Goal: Task Accomplishment & Management: Manage account settings

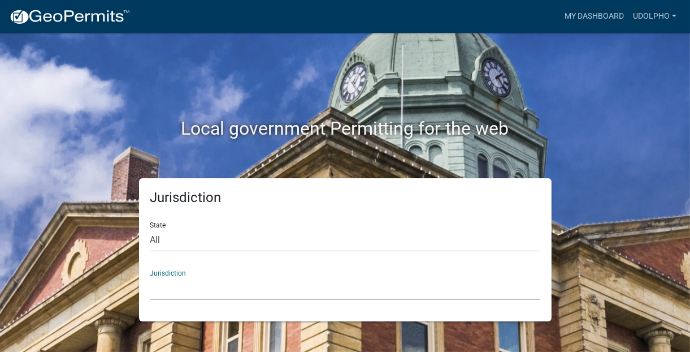
click at [161, 289] on select "Custer County, Colorado Carroll County, Georgia Cook County, Georgia Crawford C…" at bounding box center [345, 287] width 390 height 23
click at [63, 294] on div "Jurisdiction State All Colorado Georgia Indiana Iowa Kansas Minnesota Ohio Sout…" at bounding box center [345, 249] width 644 height 143
click at [166, 235] on select "All Colorado Georgia Indiana Iowa Kansas Minnesota Ohio South Carolina Wisconsin" at bounding box center [345, 239] width 390 height 23
select select "Minnesota"
click at [150, 228] on select "All Colorado Georgia Indiana Iowa Kansas Minnesota Ohio South Carolina Wisconsin" at bounding box center [345, 239] width 390 height 23
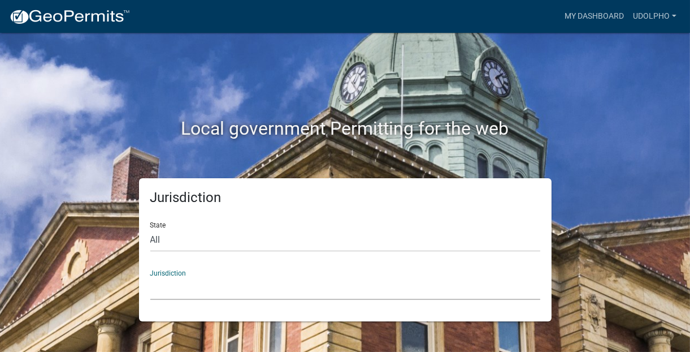
click at [166, 287] on select "Becker County, Minnesota Benton County, Minnesota Carlton County, Minnesota Cit…" at bounding box center [345, 287] width 390 height 23
click at [172, 244] on select "All Colorado Georgia Indiana Iowa Kansas Minnesota Ohio South Carolina Wisconsin" at bounding box center [345, 239] width 390 height 23
drag, startPoint x: 172, startPoint y: 244, endPoint x: 170, endPoint y: 229, distance: 14.8
click at [170, 229] on select "All Colorado Georgia Indiana Iowa Kansas Minnesota Ohio South Carolina Wisconsin" at bounding box center [345, 239] width 390 height 23
click at [170, 229] on select "All [US_STATE] [US_STATE] [US_STATE] [US_STATE] [US_STATE] [US_STATE] [US_STATE…" at bounding box center [345, 239] width 390 height 23
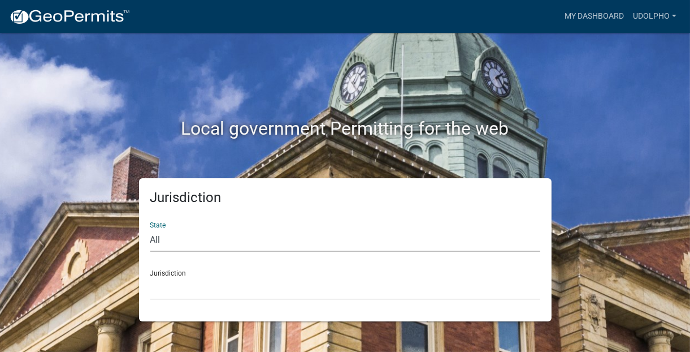
select select "[US_STATE]"
click at [150, 228] on select "All [US_STATE] [US_STATE] [US_STATE] [US_STATE] [US_STATE] [US_STATE] [US_STATE…" at bounding box center [345, 239] width 390 height 23
click at [177, 283] on select "[GEOGRAPHIC_DATA], [US_STATE] [GEOGRAPHIC_DATA], [US_STATE] [GEOGRAPHIC_DATA], …" at bounding box center [345, 287] width 390 height 23
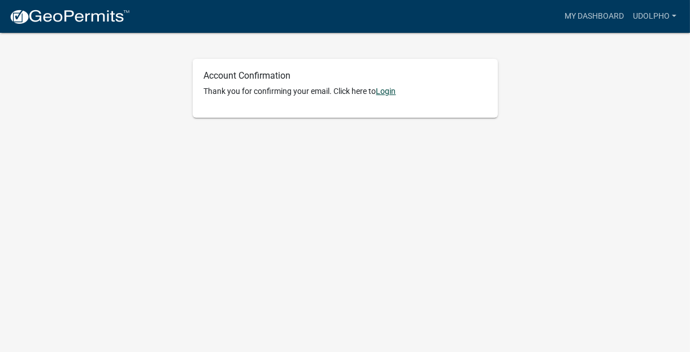
click at [393, 89] on link "Login" at bounding box center [386, 90] width 20 height 9
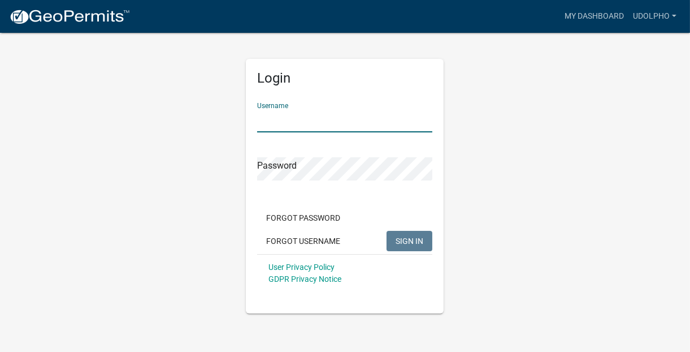
click at [327, 122] on input "Username" at bounding box center [344, 120] width 175 height 23
type input "Udolpho"
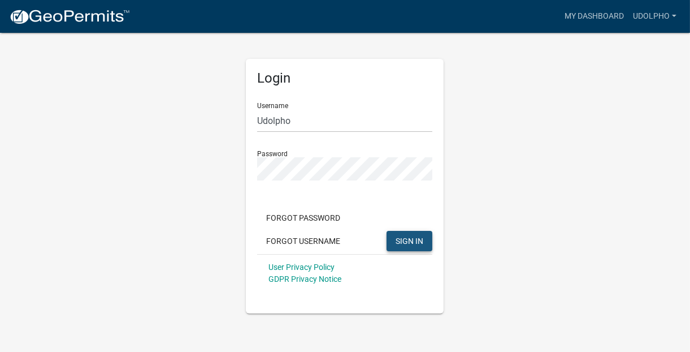
click at [400, 241] on span "SIGN IN" at bounding box center [410, 240] width 28 height 9
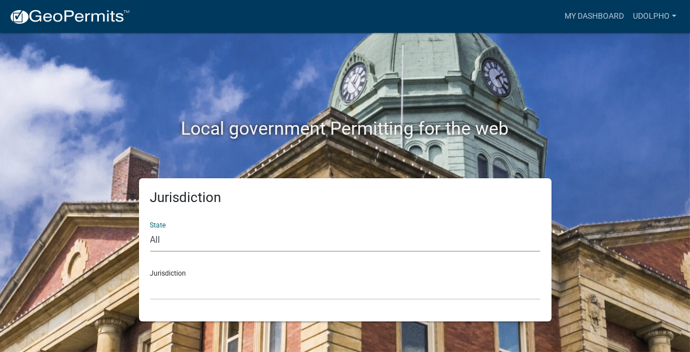
click at [179, 236] on select "All [US_STATE] [US_STATE] [US_STATE] [US_STATE] [US_STATE] [US_STATE] [US_STATE…" at bounding box center [345, 239] width 390 height 23
select select "[US_STATE]"
click at [150, 228] on select "All [US_STATE] [US_STATE] [US_STATE] [US_STATE] [US_STATE] [US_STATE] [US_STATE…" at bounding box center [345, 239] width 390 height 23
click at [166, 282] on select "[GEOGRAPHIC_DATA], [US_STATE] [GEOGRAPHIC_DATA], [US_STATE] [GEOGRAPHIC_DATA], …" at bounding box center [345, 287] width 390 height 23
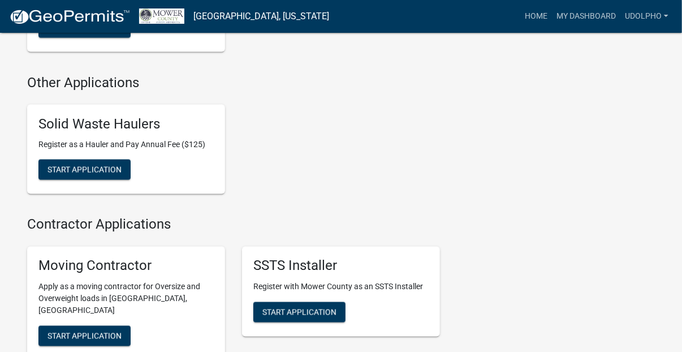
scroll to position [640, 0]
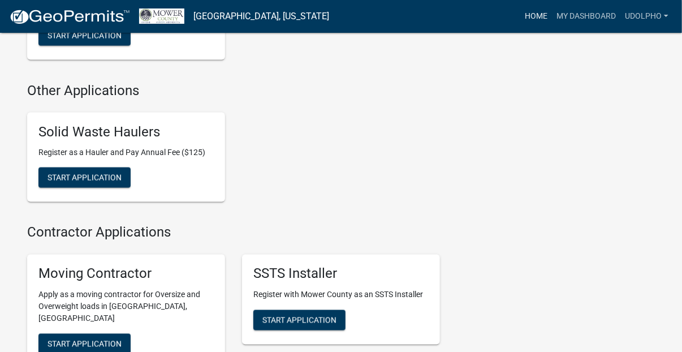
click at [538, 14] on link "Home" at bounding box center [536, 16] width 32 height 21
click at [538, 16] on link "Home" at bounding box center [536, 16] width 32 height 21
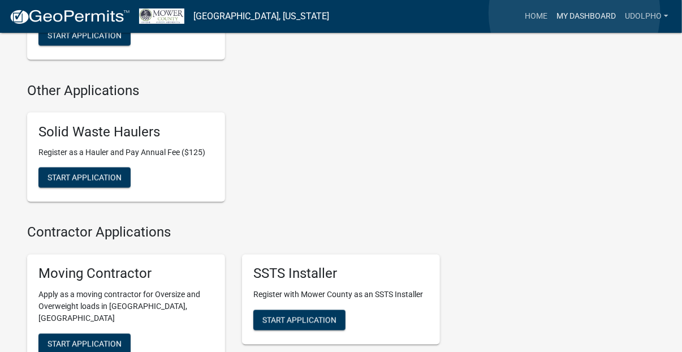
click at [574, 14] on link "My Dashboard" at bounding box center [586, 16] width 68 height 21
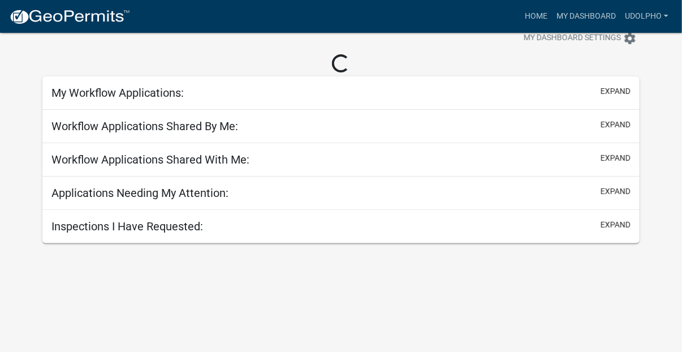
scroll to position [33, 0]
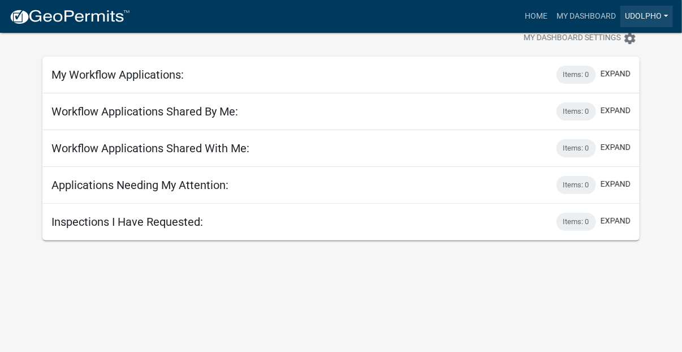
click at [664, 16] on link "Udolpho" at bounding box center [646, 16] width 53 height 21
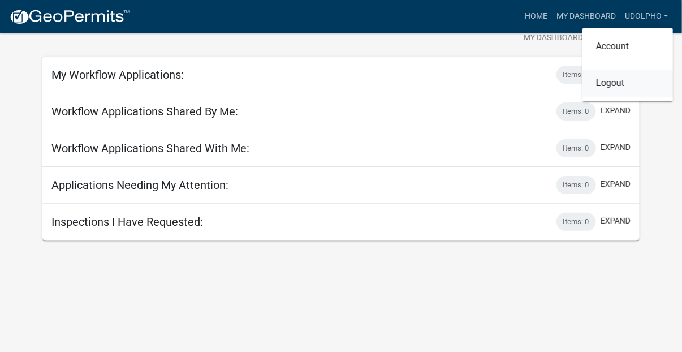
click at [628, 81] on link "Logout" at bounding box center [627, 83] width 90 height 27
